Goal: Transaction & Acquisition: Obtain resource

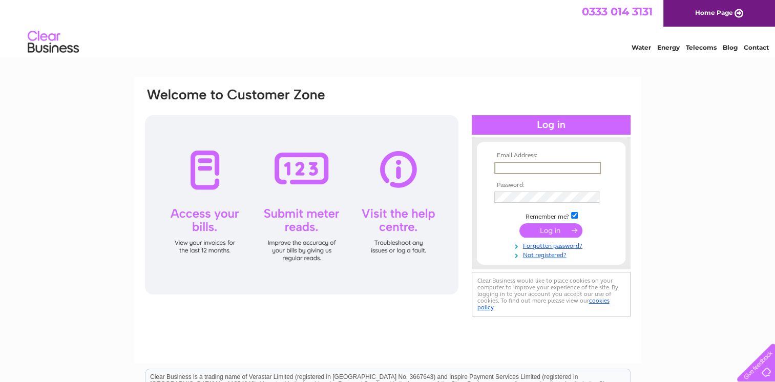
click at [505, 167] on input "text" at bounding box center [547, 168] width 107 height 12
type input "info@waterfrontstainless.com"
click at [549, 230] on input "submit" at bounding box center [550, 230] width 63 height 14
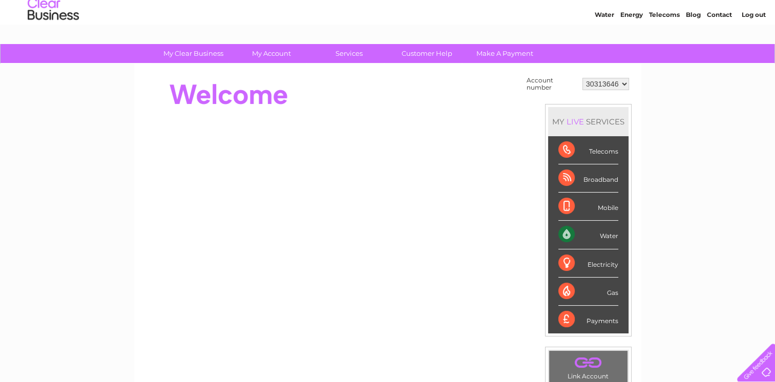
scroll to position [51, 0]
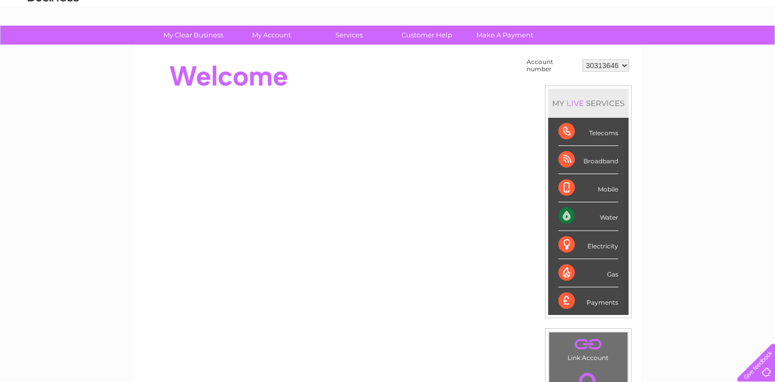
click at [602, 214] on div "Water" at bounding box center [588, 216] width 60 height 28
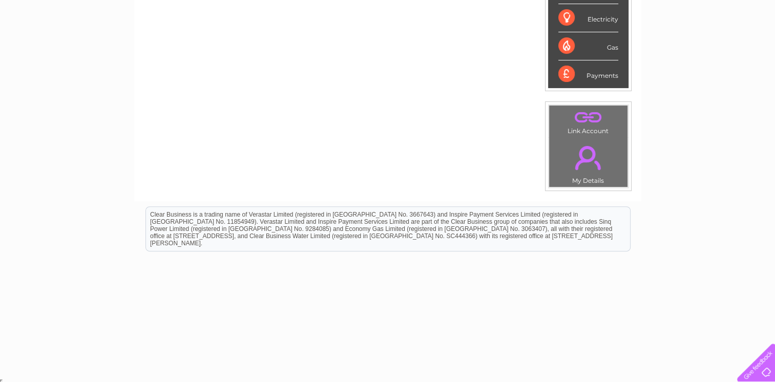
scroll to position [0, 0]
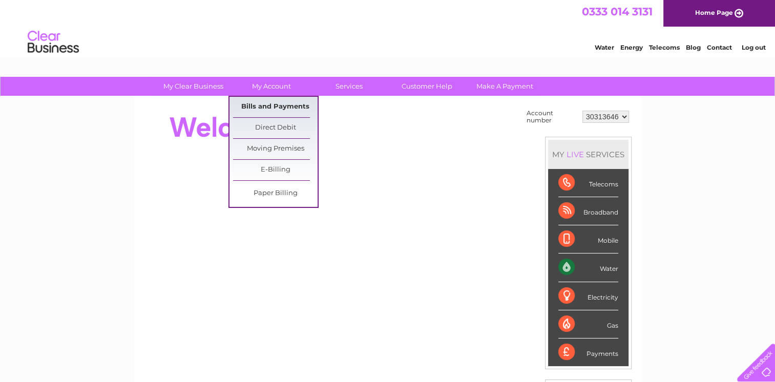
click at [265, 105] on link "Bills and Payments" at bounding box center [275, 107] width 84 height 20
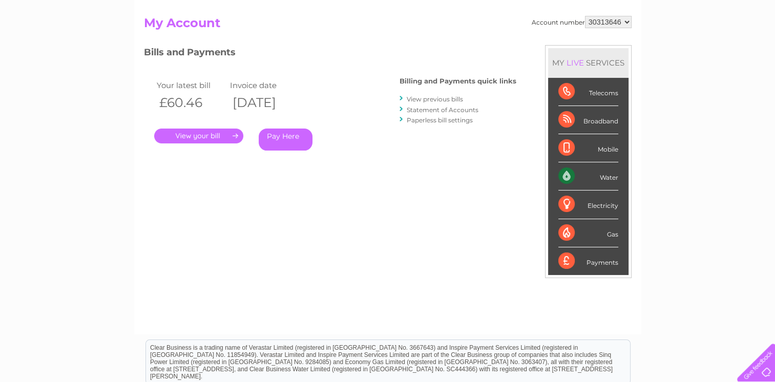
scroll to position [102, 0]
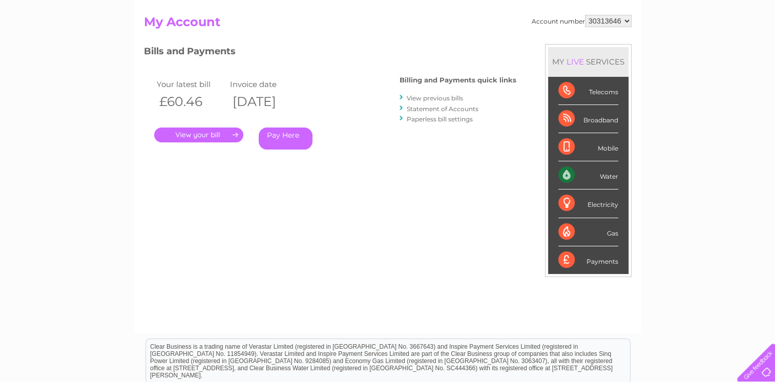
click at [184, 131] on link "." at bounding box center [198, 135] width 89 height 15
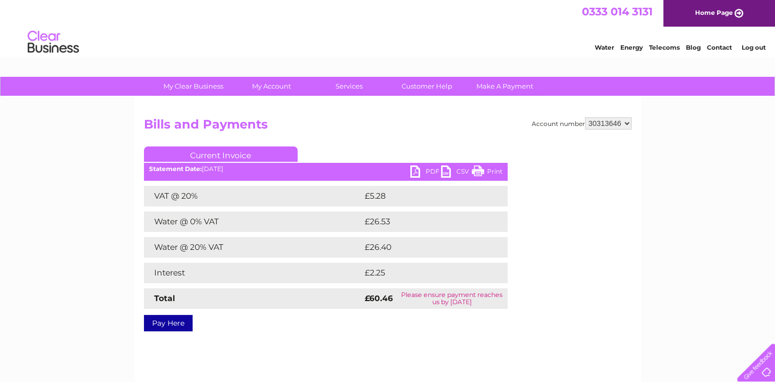
click at [415, 174] on link "PDF" at bounding box center [425, 172] width 31 height 15
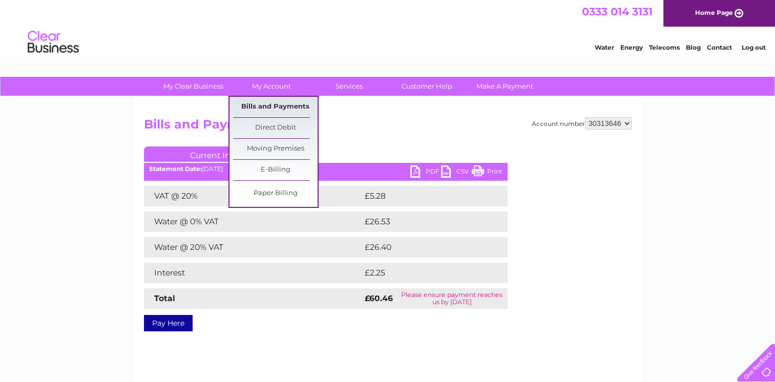
click at [256, 110] on link "Bills and Payments" at bounding box center [275, 107] width 84 height 20
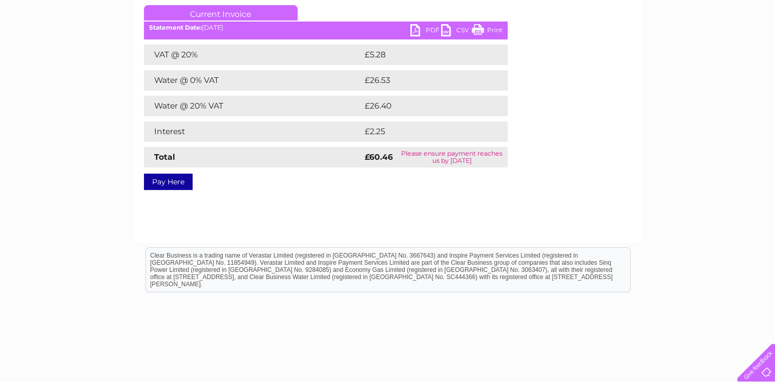
scroll to position [184, 0]
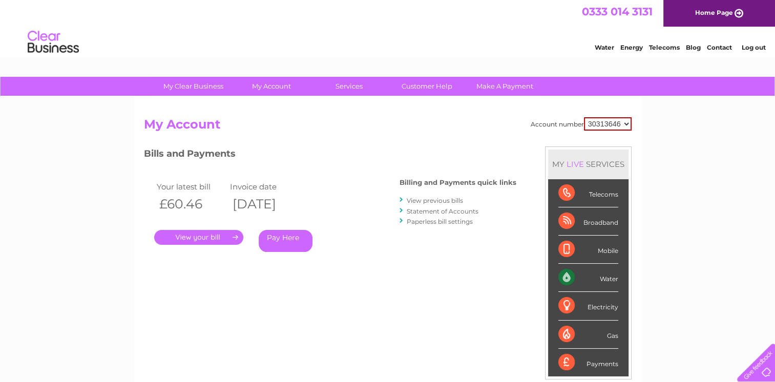
click at [440, 199] on link "View previous bills" at bounding box center [435, 201] width 56 height 8
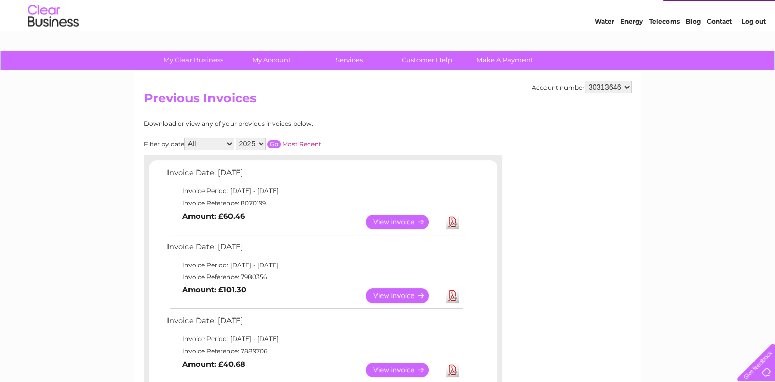
scroll to position [51, 0]
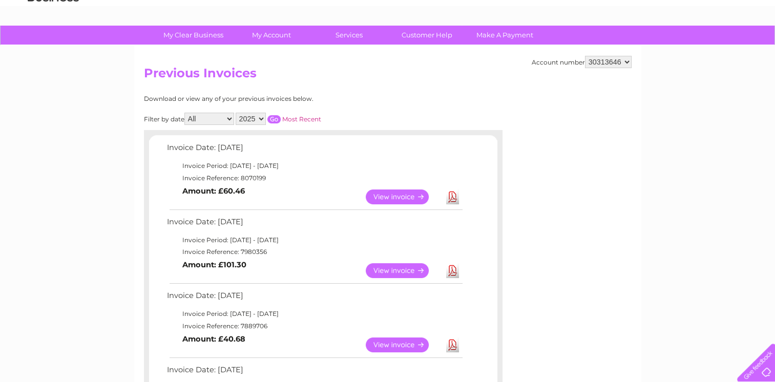
click at [453, 270] on link "Download" at bounding box center [452, 270] width 13 height 15
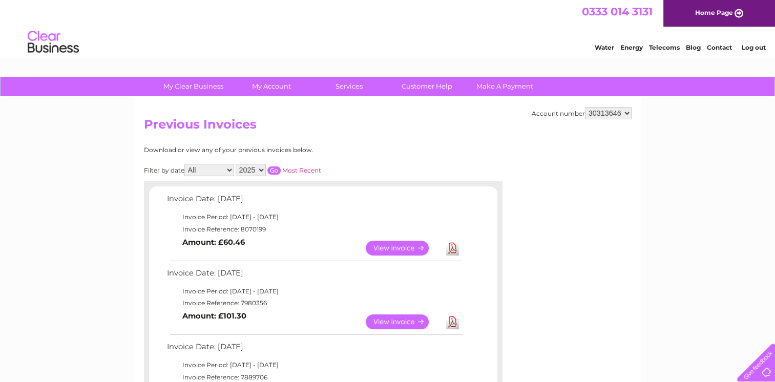
scroll to position [0, 0]
click at [748, 48] on link "Log out" at bounding box center [753, 48] width 24 height 8
